Goal: Complete application form: Complete application form

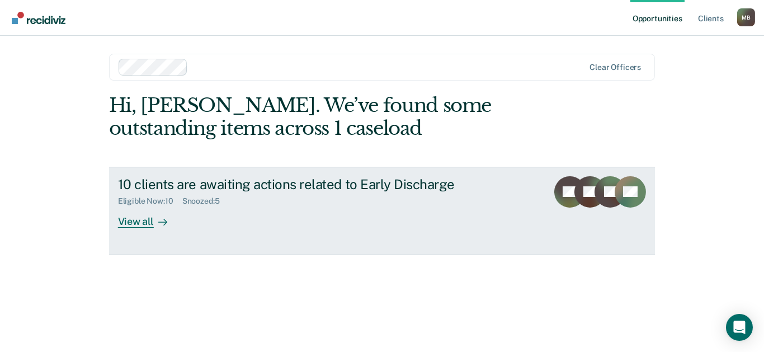
click at [126, 222] on div "View all" at bounding box center [149, 217] width 63 height 22
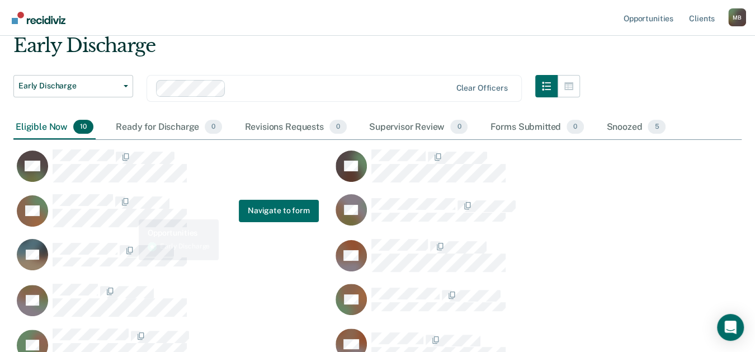
scroll to position [61, 0]
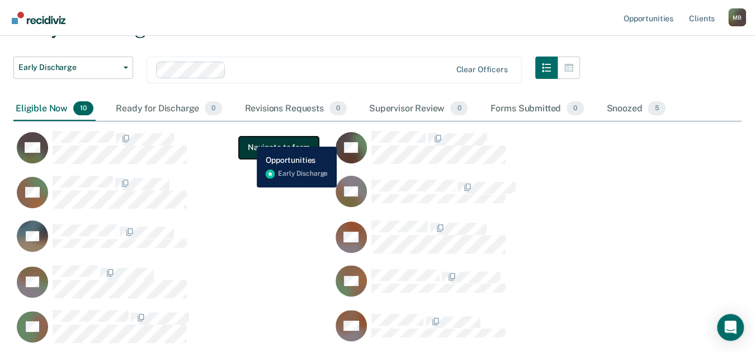
click at [248, 138] on button "Navigate to form" at bounding box center [279, 147] width 80 height 22
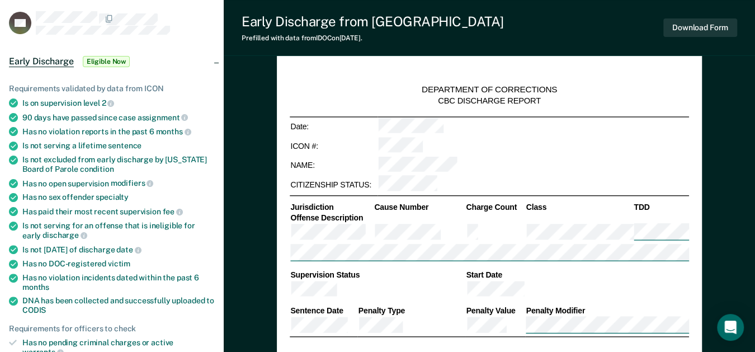
scroll to position [186, 0]
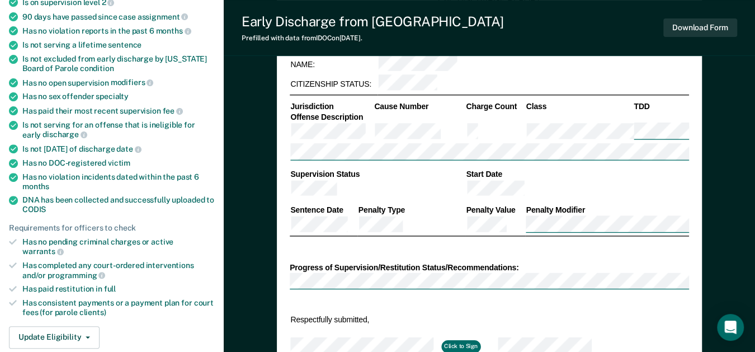
type textarea "x"
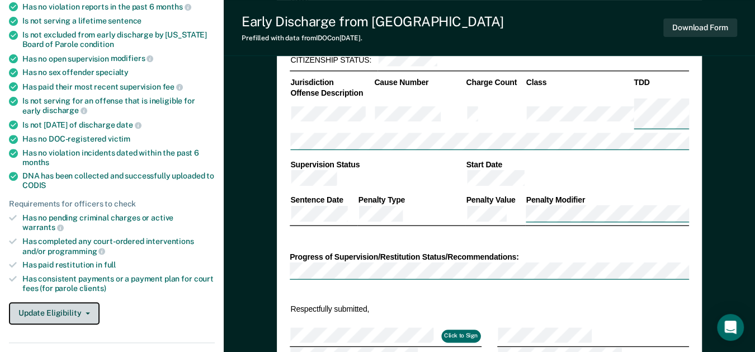
click at [64, 304] on button "Update Eligibility" at bounding box center [54, 313] width 91 height 22
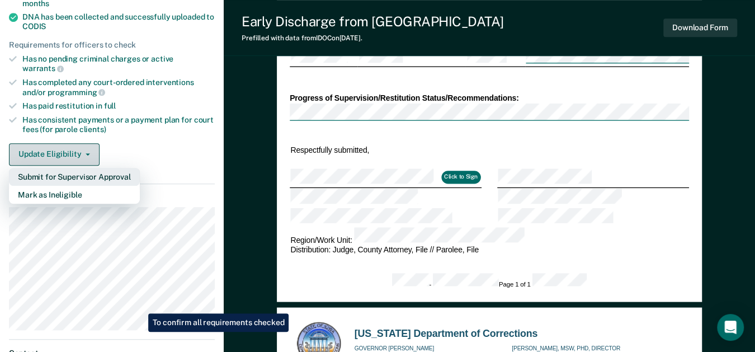
scroll to position [373, 0]
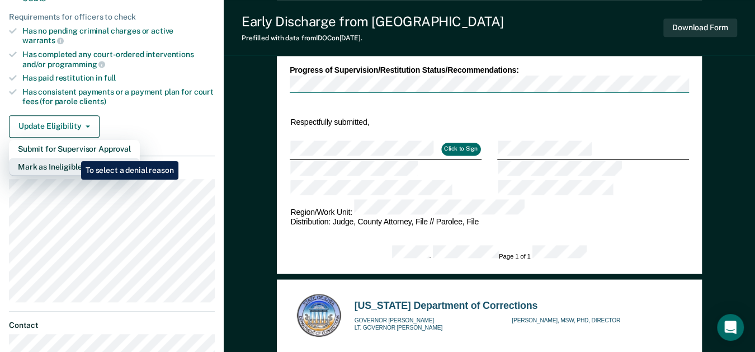
click at [73, 158] on button "Mark as Ineligible" at bounding box center [74, 167] width 131 height 18
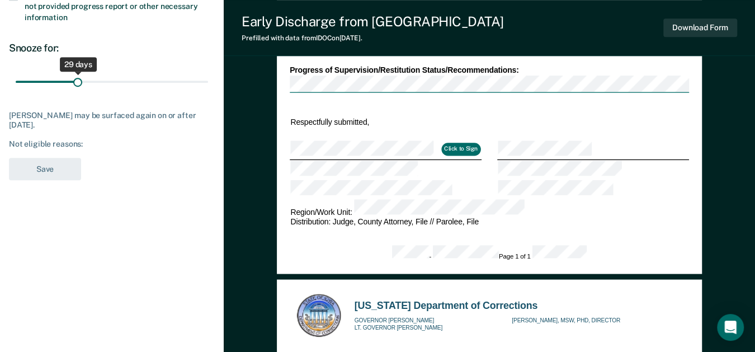
type input "30"
click at [79, 81] on input "range" at bounding box center [112, 82] width 192 height 20
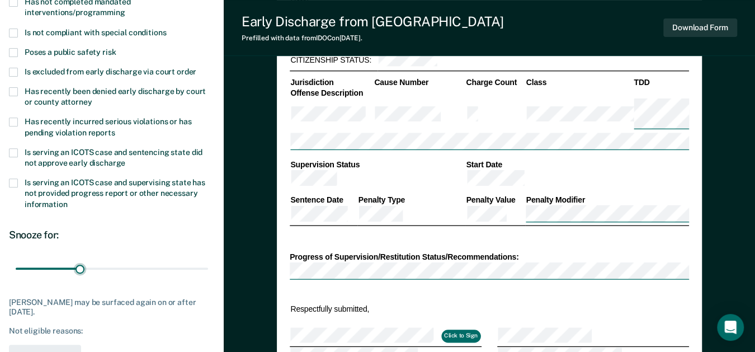
scroll to position [0, 0]
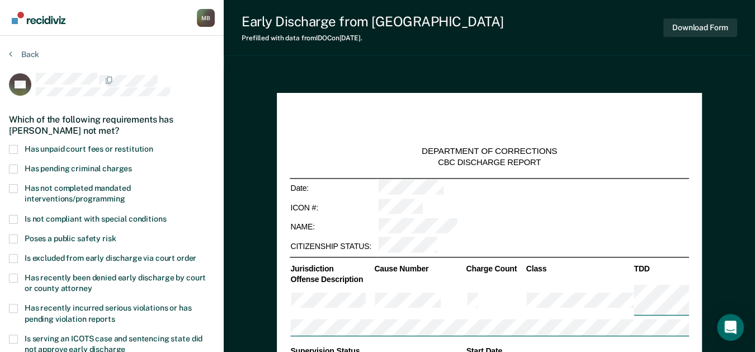
click at [17, 150] on span at bounding box center [13, 149] width 9 height 9
click at [153, 145] on input "Has unpaid court fees or restitution" at bounding box center [153, 145] width 0 height 0
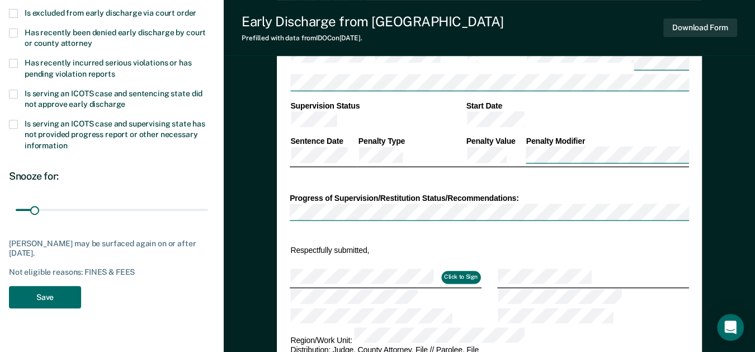
scroll to position [310, 0]
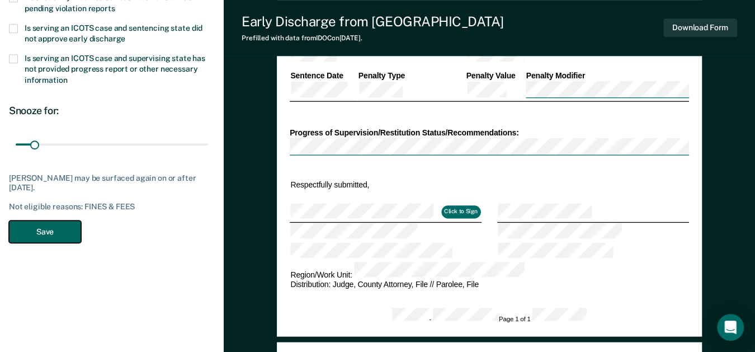
click at [31, 233] on button "Save" at bounding box center [45, 231] width 72 height 23
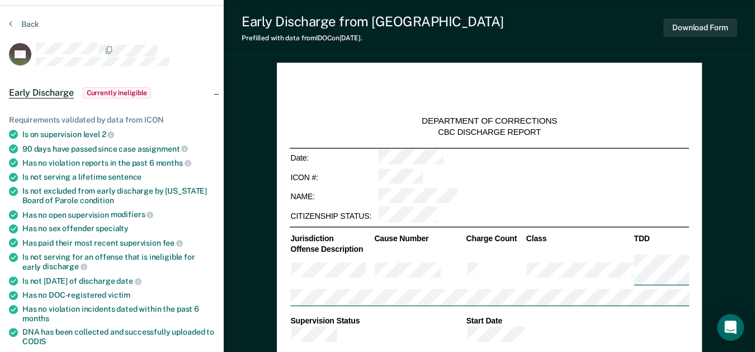
scroll to position [0, 0]
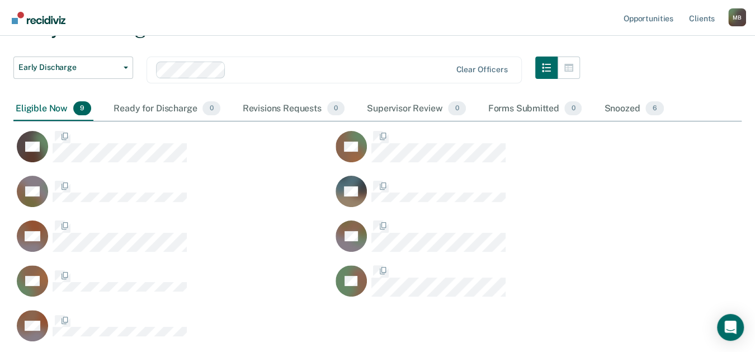
scroll to position [324, 718]
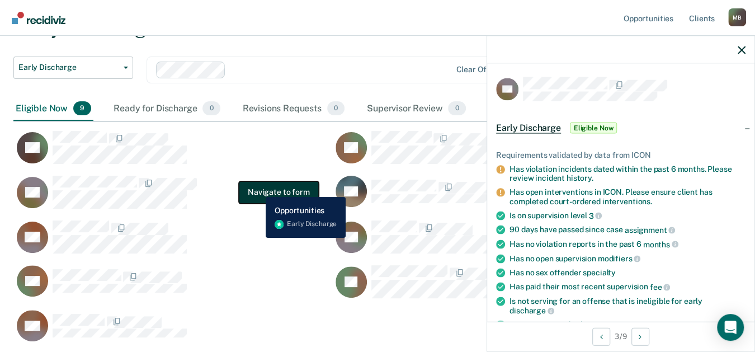
click at [257, 188] on button "Navigate to form" at bounding box center [279, 192] width 80 height 22
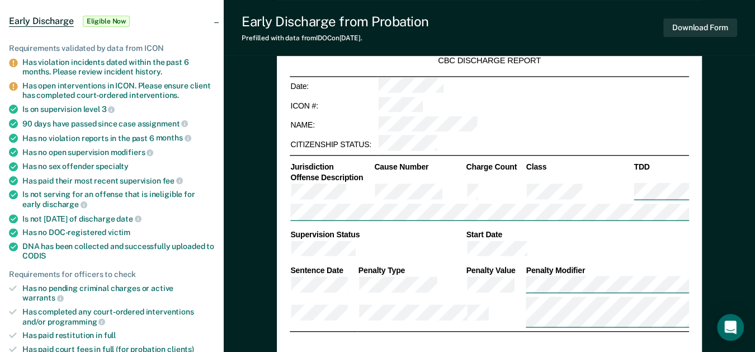
scroll to position [186, 0]
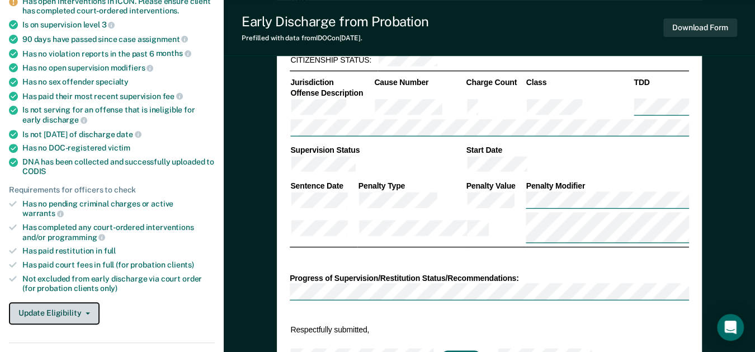
click at [55, 302] on button "Update Eligibility" at bounding box center [54, 313] width 91 height 22
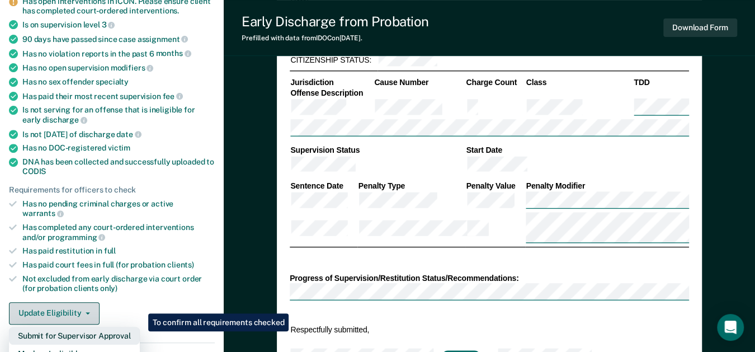
scroll to position [434, 0]
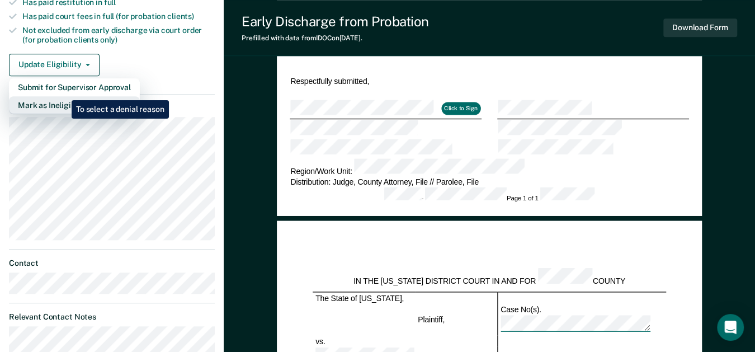
click at [63, 96] on button "Mark as Ineligible" at bounding box center [74, 105] width 131 height 18
type textarea "x"
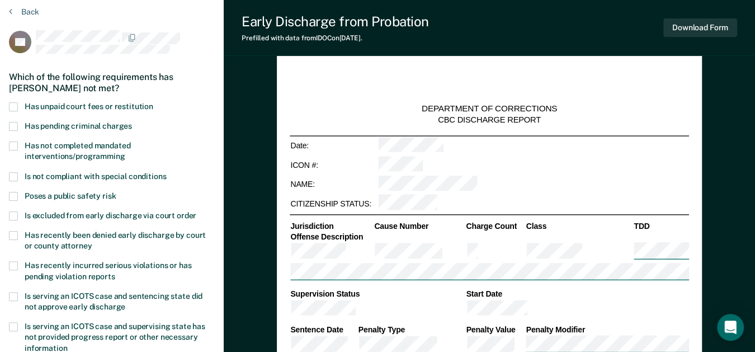
scroll to position [0, 0]
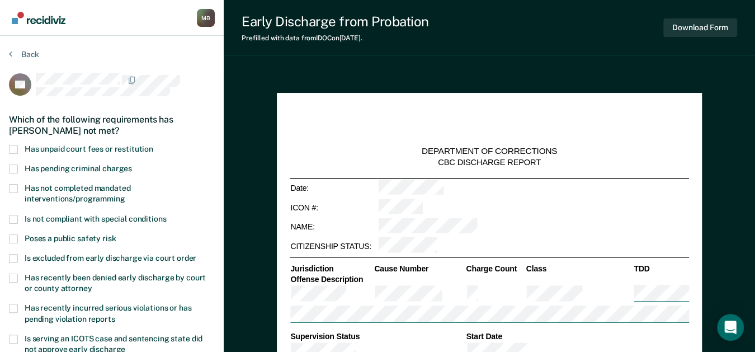
click at [16, 145] on span at bounding box center [13, 149] width 9 height 9
click at [153, 145] on input "Has unpaid court fees or restitution" at bounding box center [153, 145] width 0 height 0
click at [11, 216] on span at bounding box center [13, 219] width 9 height 9
click at [166, 215] on input "Is not compliant with special conditions" at bounding box center [166, 215] width 0 height 0
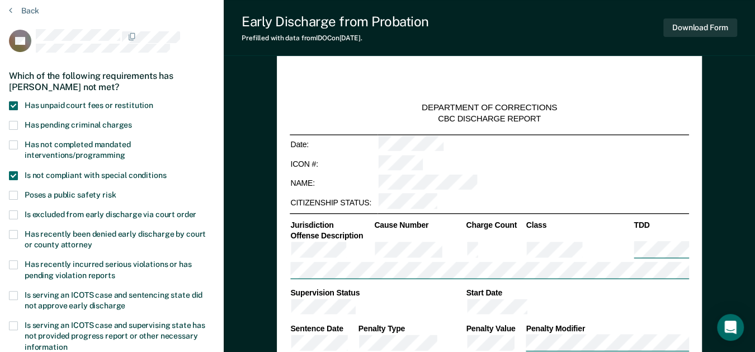
scroll to position [61, 0]
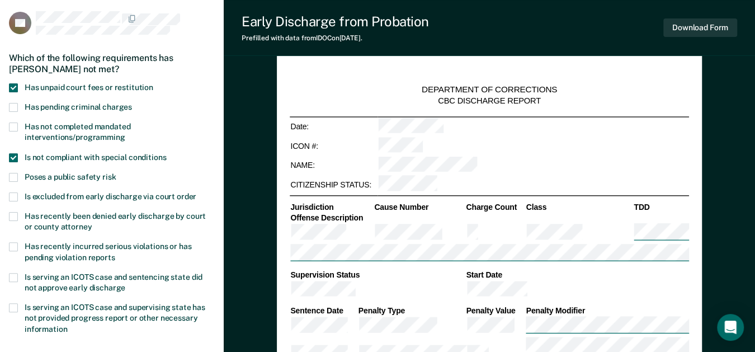
click at [17, 155] on span at bounding box center [13, 157] width 9 height 9
click at [166, 153] on input "Is not compliant with special conditions" at bounding box center [166, 153] width 0 height 0
click at [13, 123] on span at bounding box center [13, 126] width 9 height 9
click at [125, 133] on input "Has not completed mandated interventions/programming" at bounding box center [125, 133] width 0 height 0
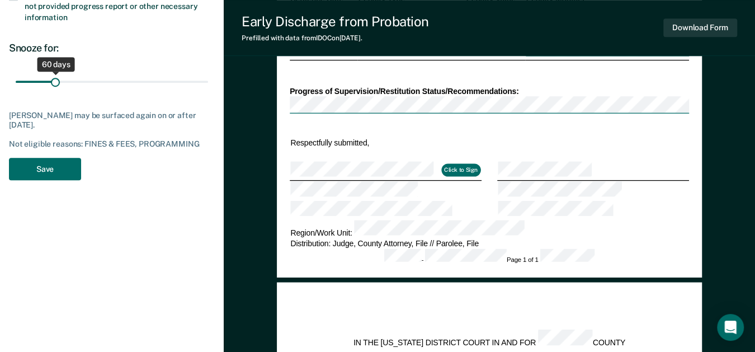
drag, startPoint x: 37, startPoint y: 76, endPoint x: 55, endPoint y: 82, distance: 18.7
type input "60"
click at [55, 82] on input "range" at bounding box center [112, 82] width 192 height 20
click at [41, 164] on button "Save" at bounding box center [45, 169] width 72 height 23
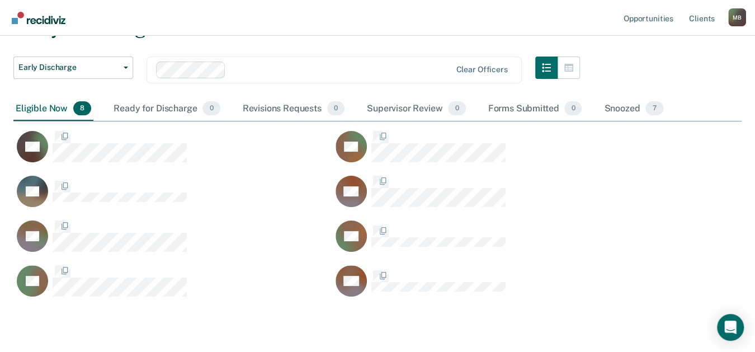
scroll to position [279, 718]
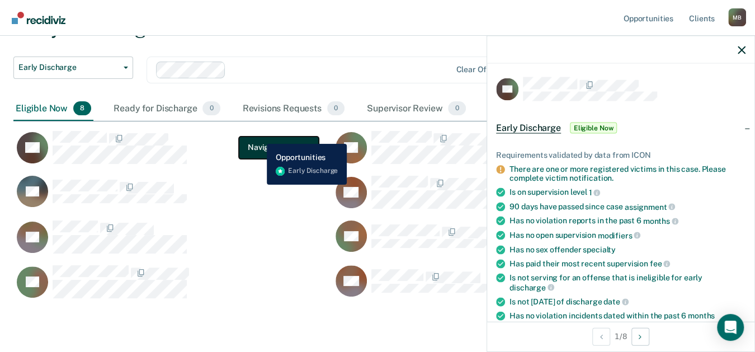
click at [258, 136] on button "Navigate to form" at bounding box center [279, 147] width 80 height 22
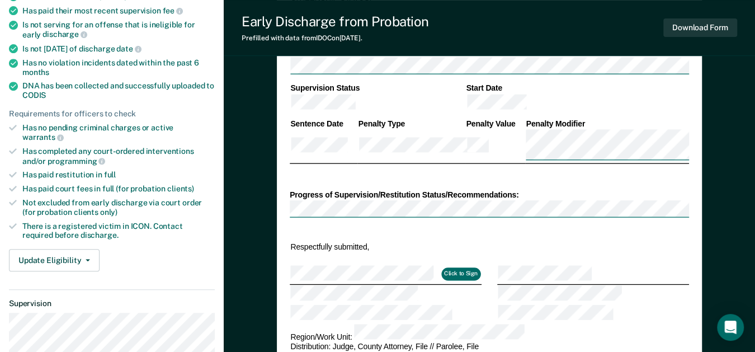
scroll to position [373, 0]
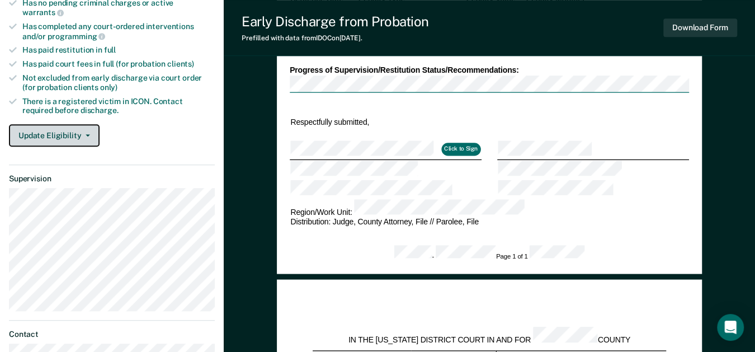
click at [64, 125] on button "Update Eligibility" at bounding box center [54, 135] width 91 height 22
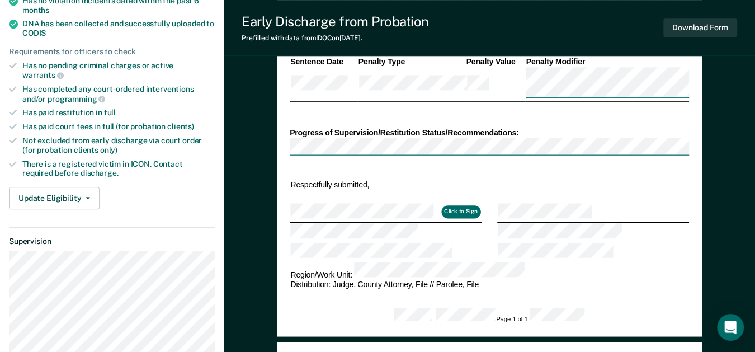
scroll to position [61, 0]
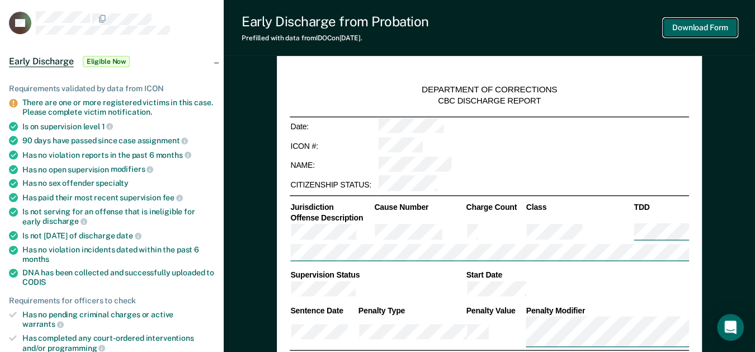
click at [684, 29] on button "Download Form" at bounding box center [700, 27] width 74 height 18
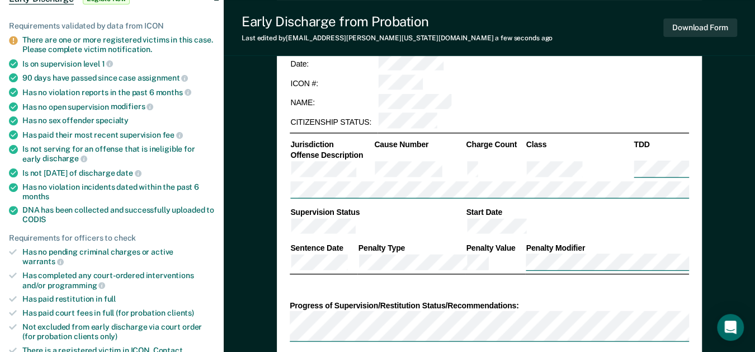
scroll to position [0, 1]
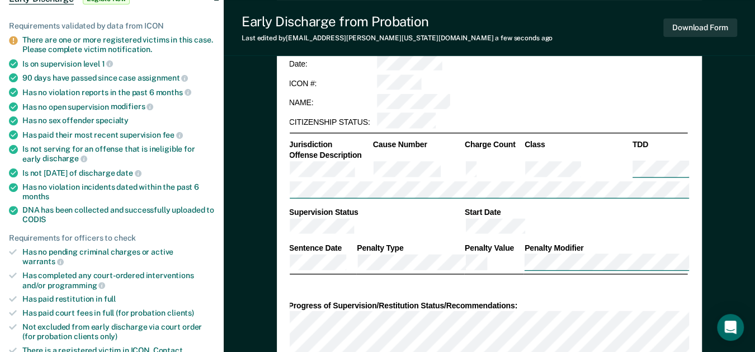
drag, startPoint x: 472, startPoint y: 268, endPoint x: 419, endPoint y: 250, distance: 55.7
click at [420, 248] on div "DEPARTMENT OF CORRECTIONS CBC DISCHARGE REPORT Date: ICON #: NAME: CITIZENSHIP …" at bounding box center [487, 250] width 399 height 536
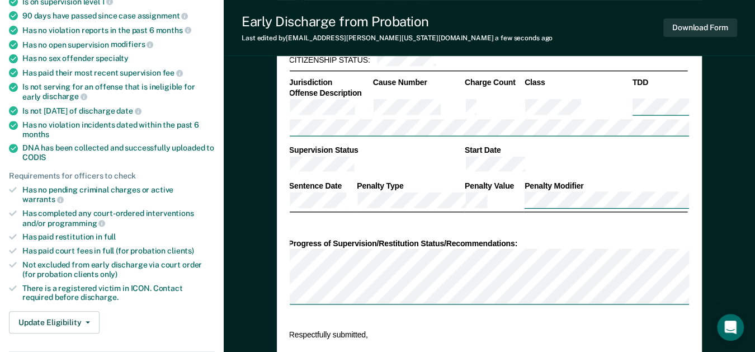
click at [610, 155] on td at bounding box center [576, 165] width 224 height 20
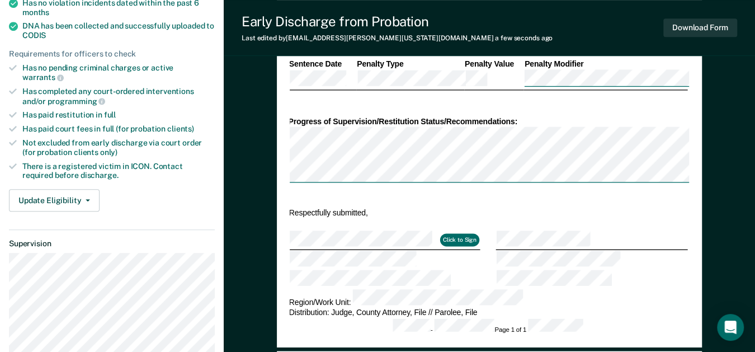
scroll to position [310, 0]
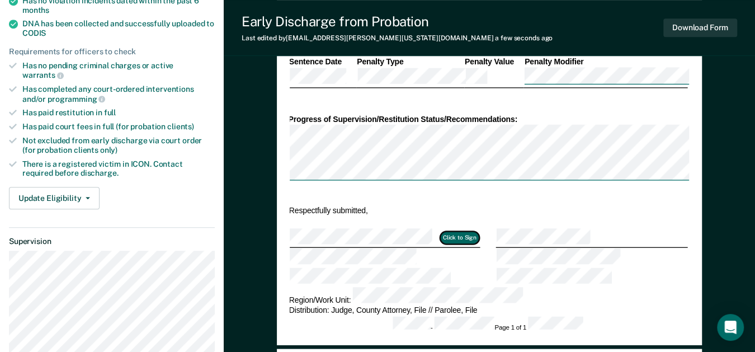
click at [452, 231] on button "Click to Sign" at bounding box center [459, 237] width 39 height 13
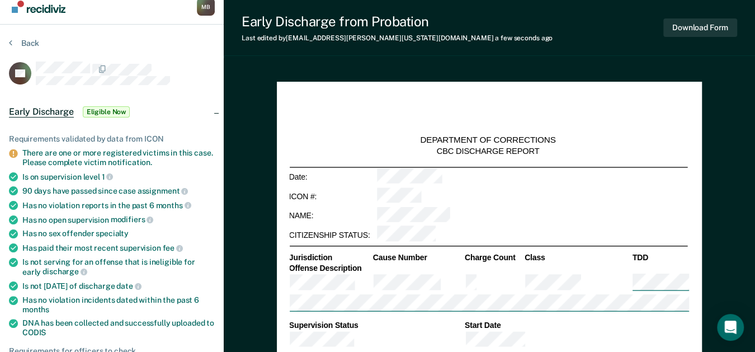
scroll to position [0, 0]
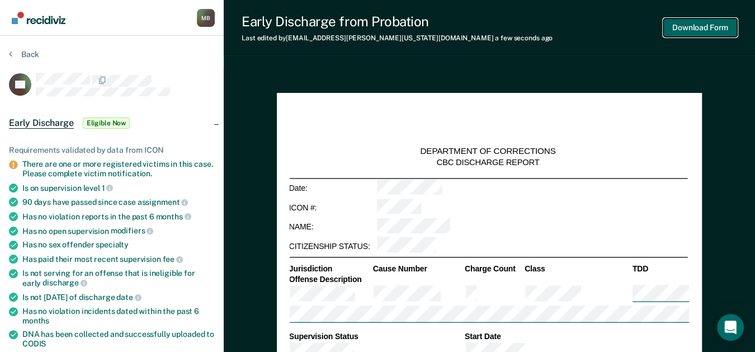
click at [698, 30] on button "Download Form" at bounding box center [700, 27] width 74 height 18
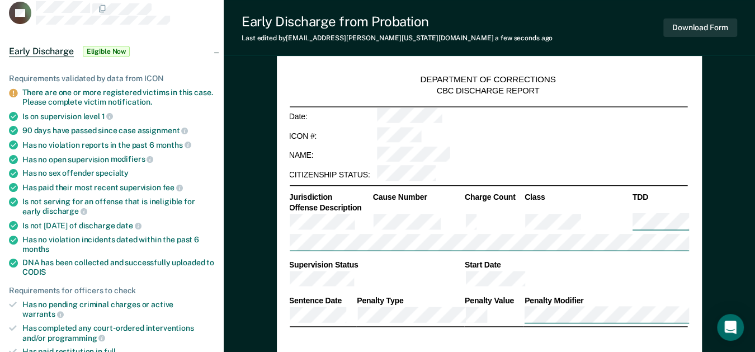
scroll to position [320, 0]
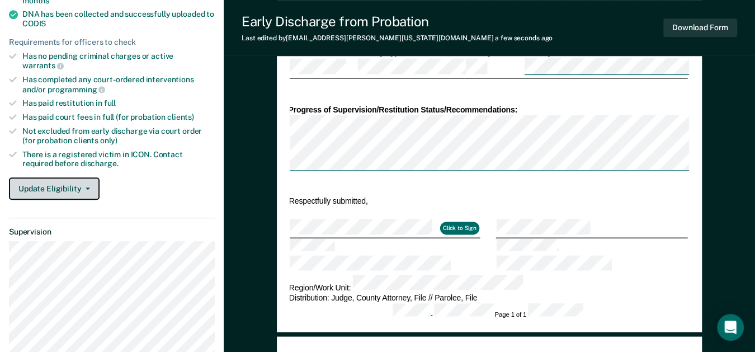
click at [55, 177] on button "Update Eligibility" at bounding box center [54, 188] width 91 height 22
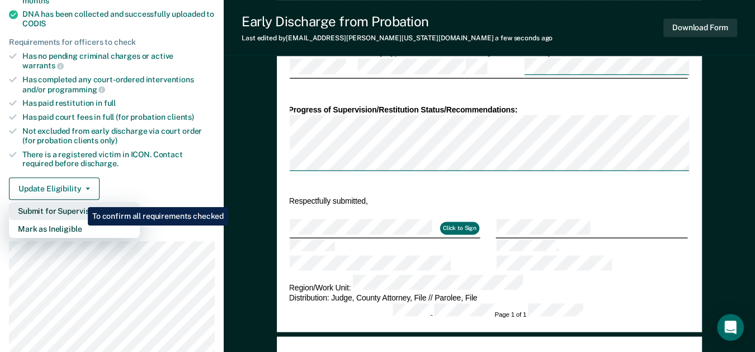
click at [79, 202] on button "Submit for Supervisor Approval" at bounding box center [74, 211] width 131 height 18
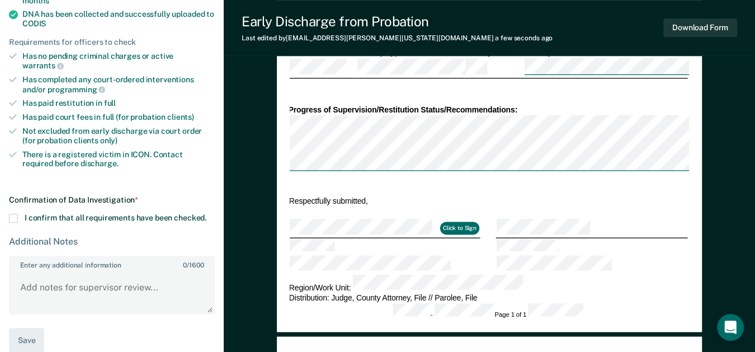
click at [15, 214] on span at bounding box center [13, 218] width 9 height 9
click at [206, 214] on input "I confirm that all requirements have been checked." at bounding box center [206, 214] width 0 height 0
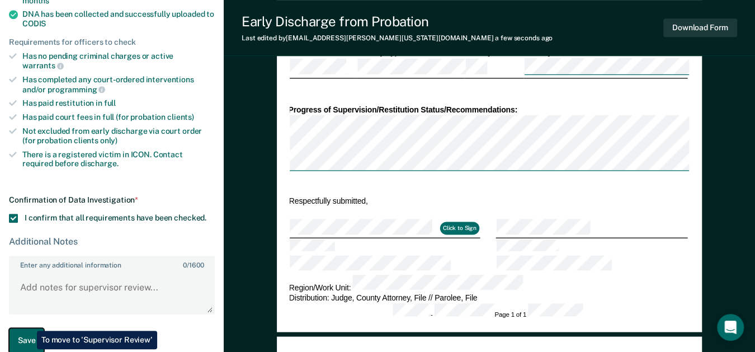
click at [29, 328] on button "Save" at bounding box center [26, 340] width 35 height 25
type textarea "x"
